Goal: Task Accomplishment & Management: Manage account settings

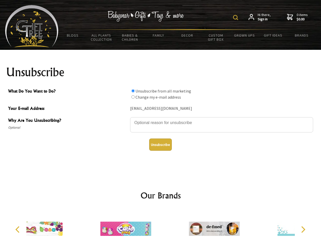
click at [236, 18] on img at bounding box center [235, 17] width 5 height 5
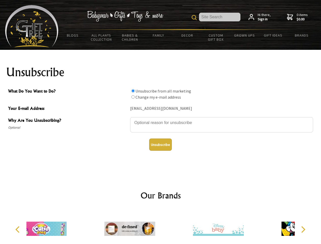
click at [161, 119] on textarea "Why Are You Unsubscribing?" at bounding box center [221, 124] width 183 height 15
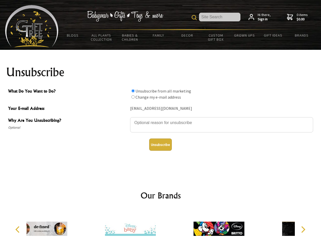
click at [133, 91] on input "What Do You Want to Do?" at bounding box center [132, 90] width 3 height 3
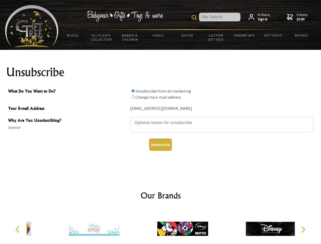
click at [133, 97] on input "What Do You Want to Do?" at bounding box center [132, 96] width 3 height 3
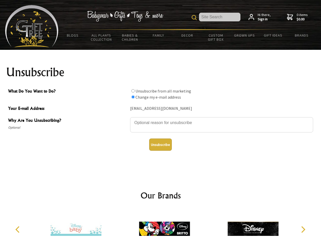
radio input "true"
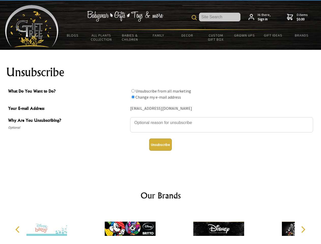
click at [160, 145] on button "Unsubscribe" at bounding box center [160, 144] width 23 height 12
